Goal: Task Accomplishment & Management: Use online tool/utility

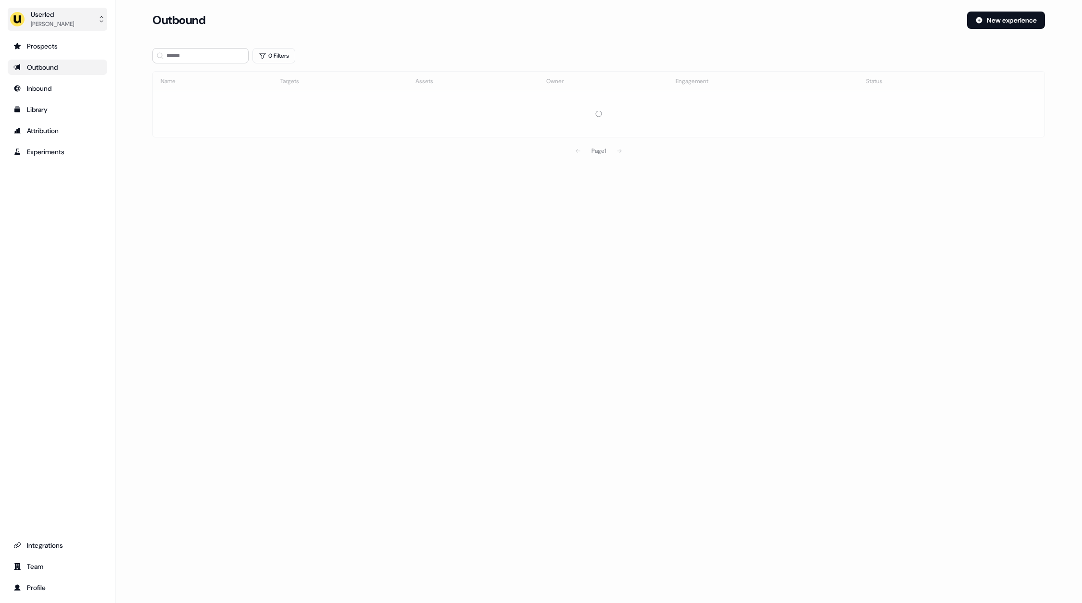
click at [40, 25] on div "[PERSON_NAME]" at bounding box center [52, 24] width 43 height 10
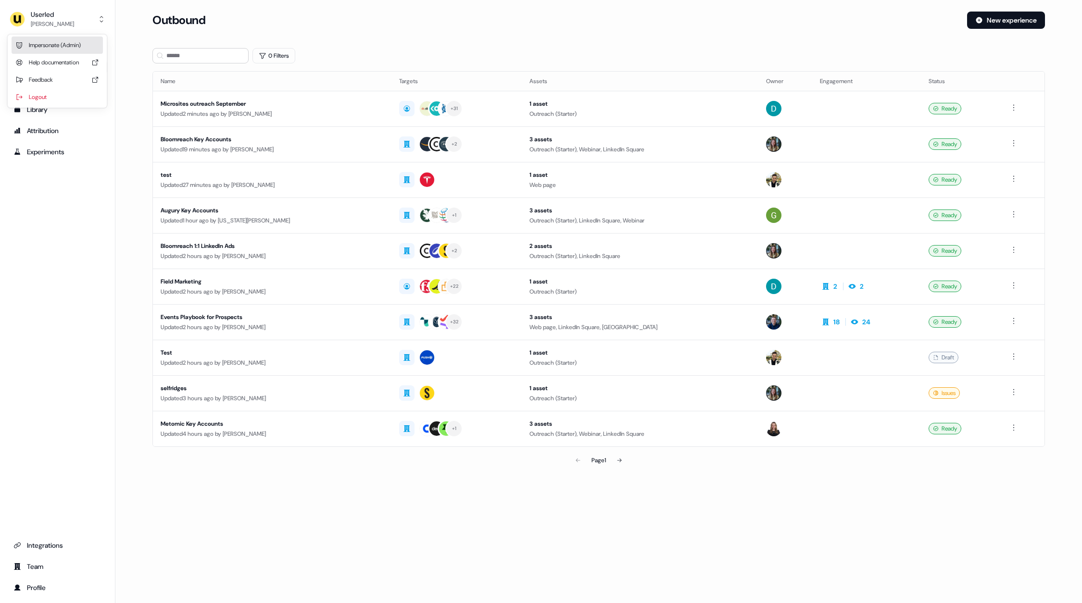
click at [68, 41] on div "Impersonate (Admin)" at bounding box center [57, 45] width 91 height 17
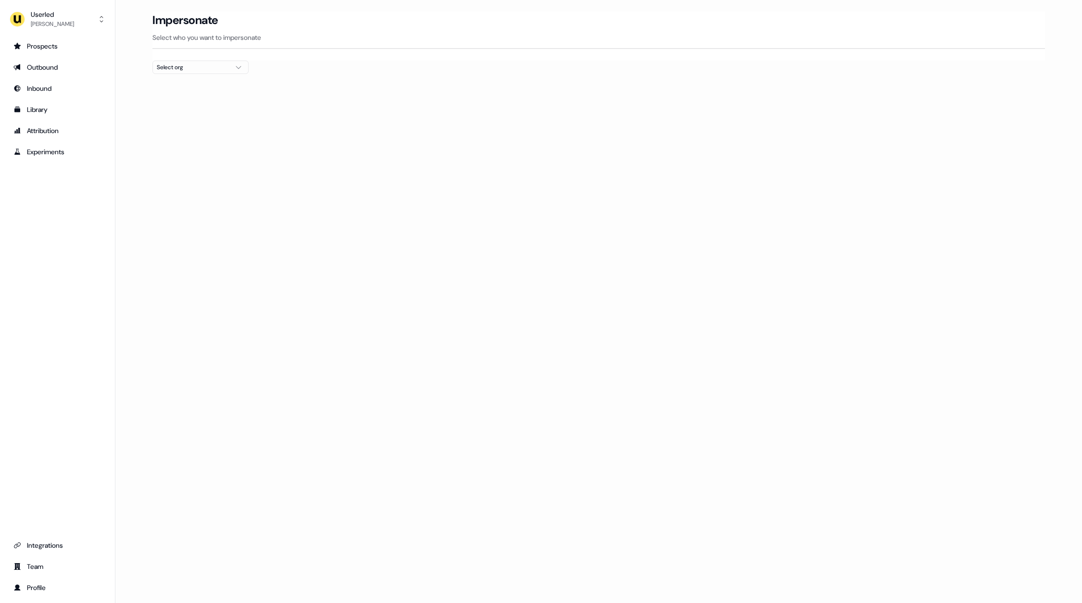
click at [199, 65] on div "Select org" at bounding box center [193, 67] width 72 height 10
type input "*****"
click at [212, 104] on div "Canva" at bounding box center [200, 101] width 95 height 15
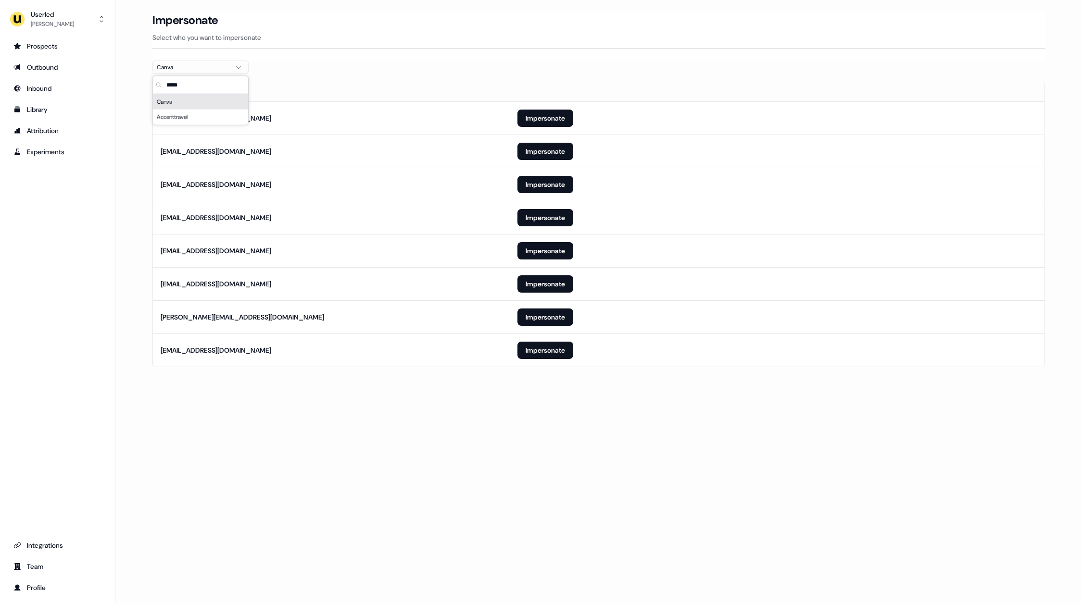
click at [525, 380] on section "Loading... Impersonate Select who you want to impersonate Canva Email [EMAIL_AD…" at bounding box center [598, 203] width 923 height 383
click at [552, 349] on button "Impersonate" at bounding box center [545, 350] width 56 height 17
